Goal: Information Seeking & Learning: Learn about a topic

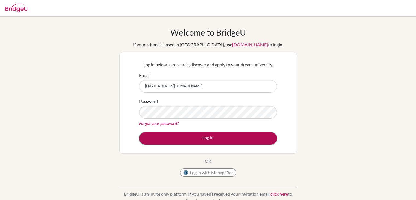
click at [197, 137] on button "Log in" at bounding box center [208, 138] width 138 height 13
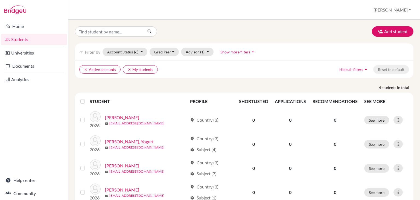
scroll to position [19, 0]
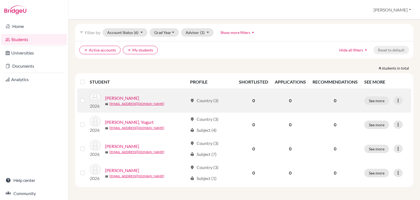
click at [111, 98] on link "Lee, Joyce" at bounding box center [122, 98] width 34 height 7
